Goal: Transaction & Acquisition: Purchase product/service

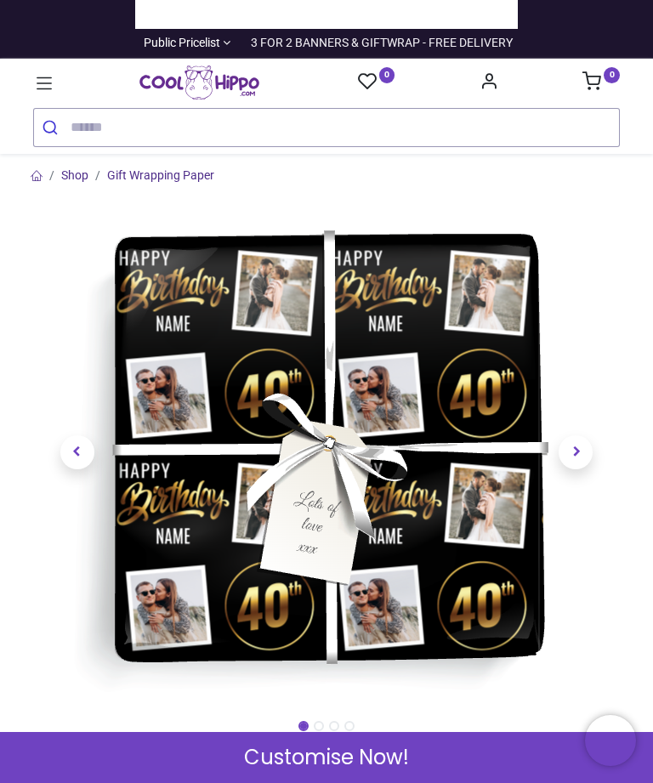
click at [173, 129] on input "search" at bounding box center [345, 127] width 548 height 37
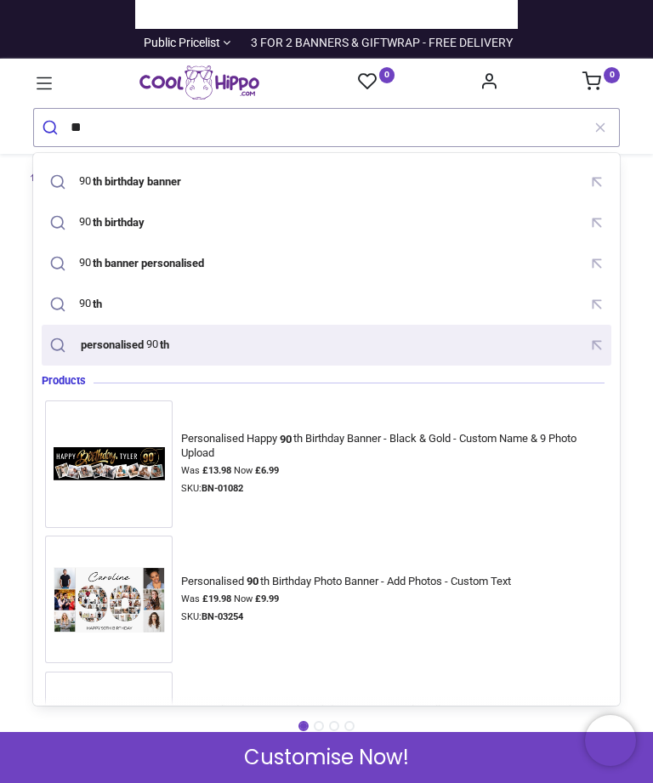
click at [171, 350] on mark "th" at bounding box center [165, 344] width 14 height 17
type input "**********"
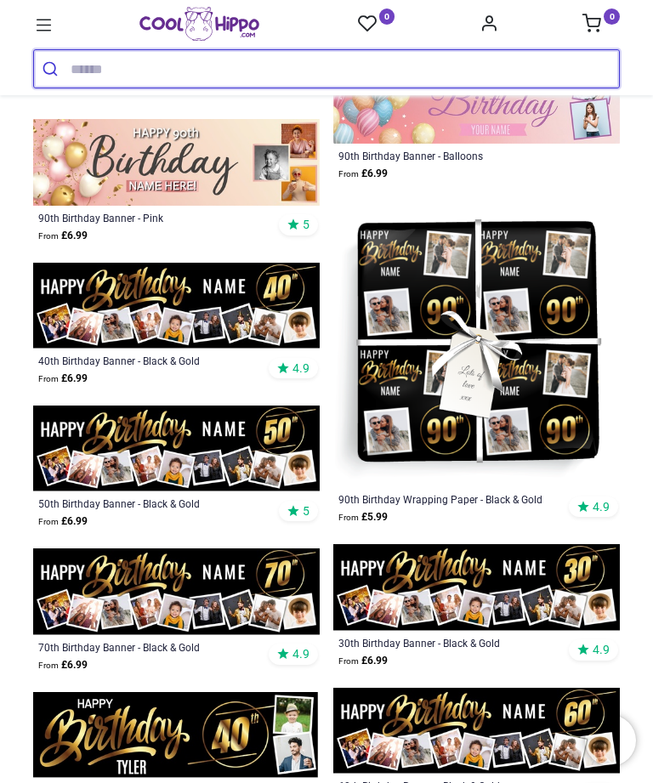
scroll to position [999, 0]
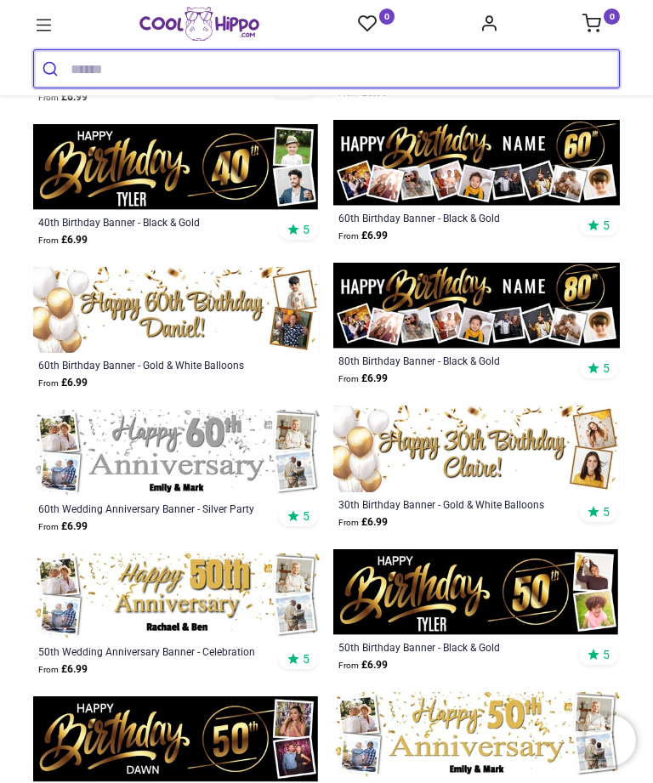
scroll to position [1570, 0]
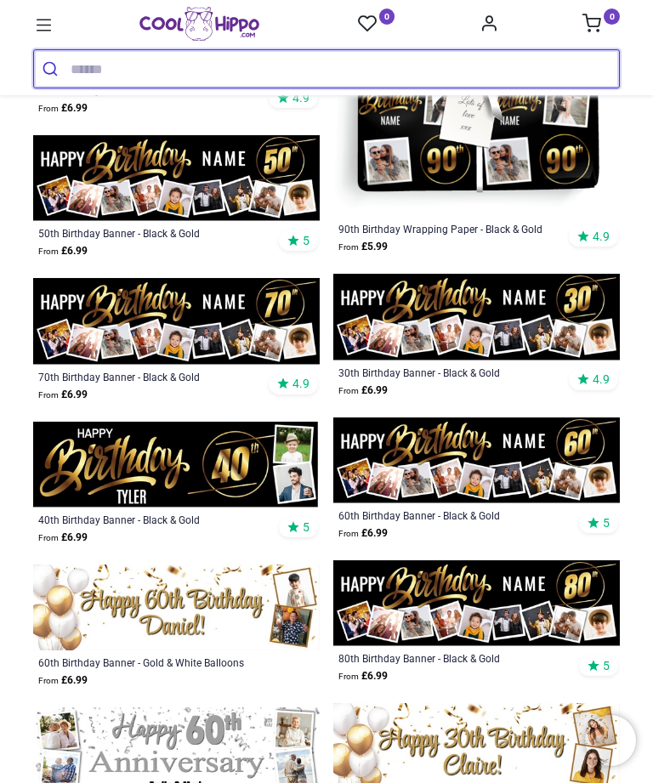
scroll to position [1272, 0]
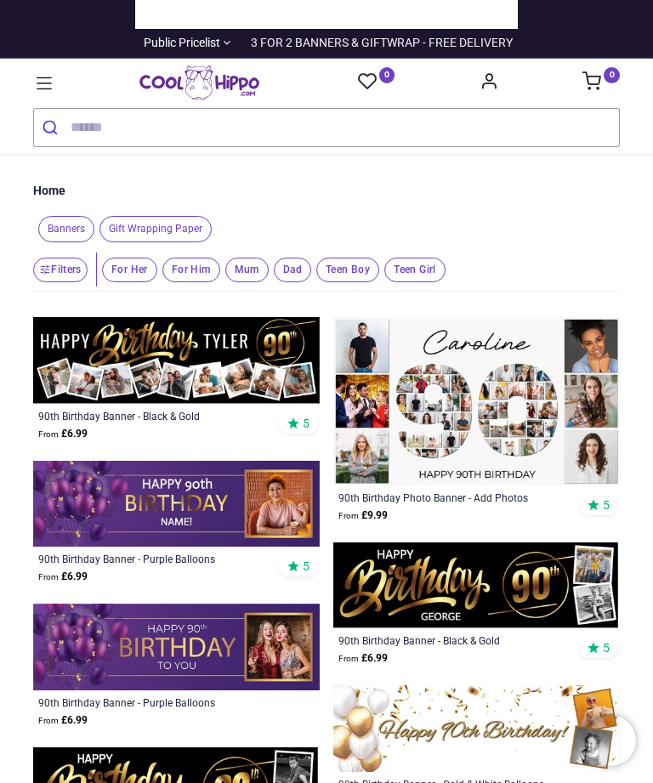
click at [489, 500] on div "90th Birthday Photo Banner - Add Photos" at bounding box center [448, 497] width 221 height 14
